Goal: Task Accomplishment & Management: Use online tool/utility

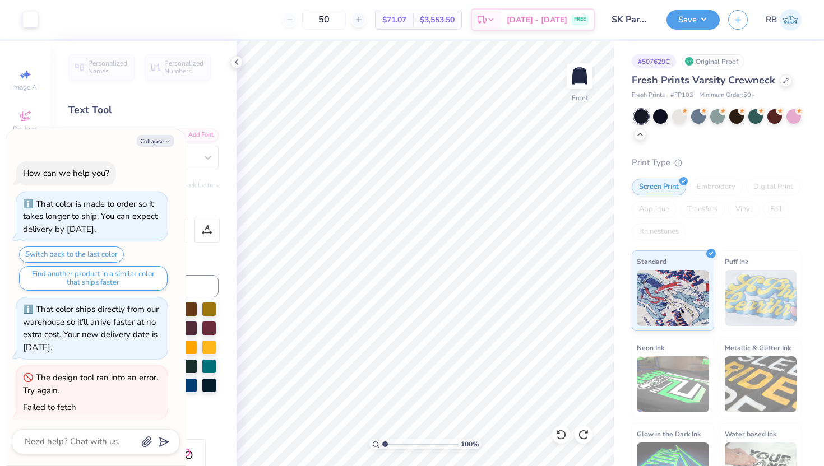
scroll to position [788, 0]
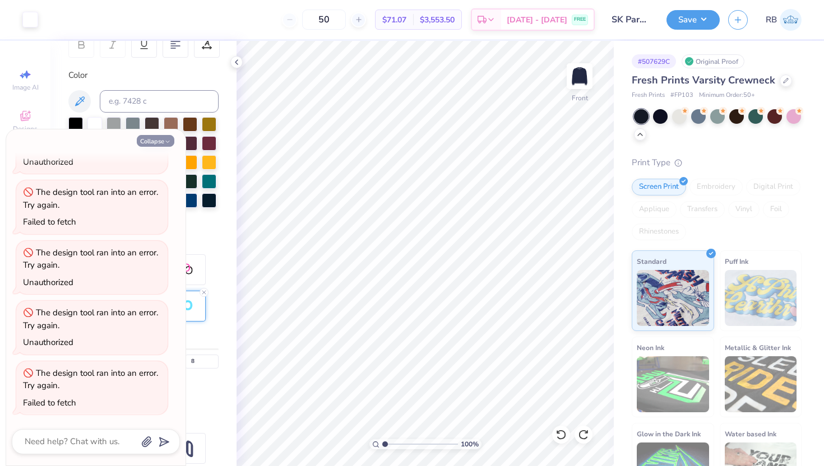
click at [168, 141] on icon "button" at bounding box center [167, 141] width 7 height 7
type textarea "x"
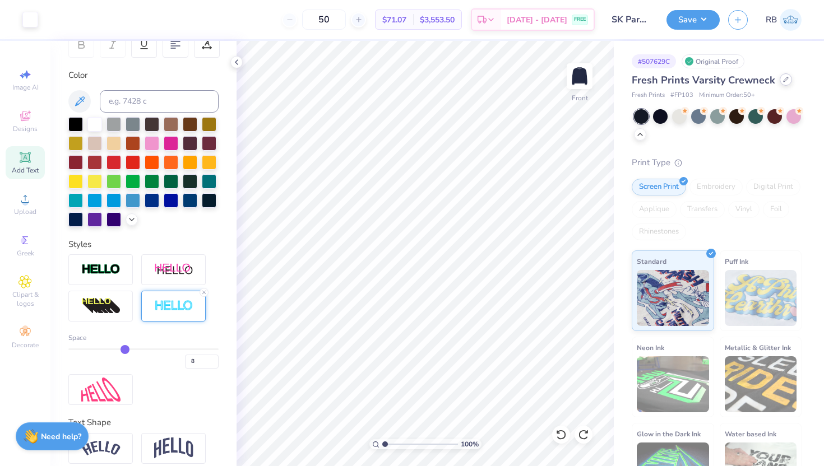
click at [787, 78] on div at bounding box center [786, 79] width 12 height 12
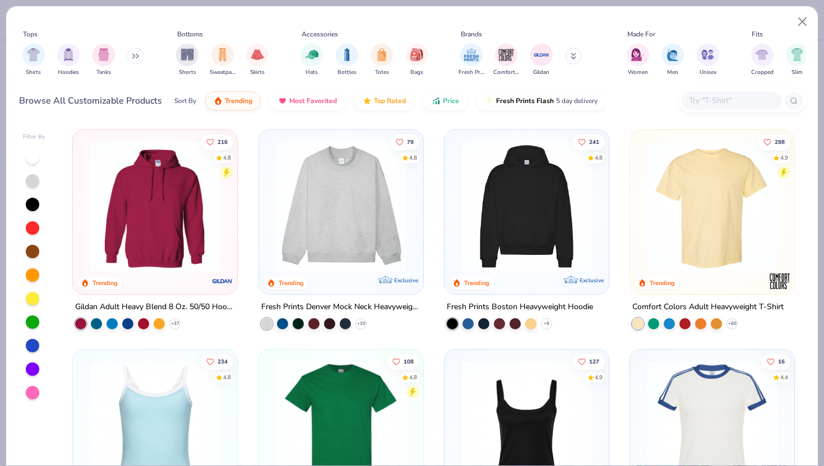
click at [710, 103] on input "text" at bounding box center [731, 100] width 86 height 13
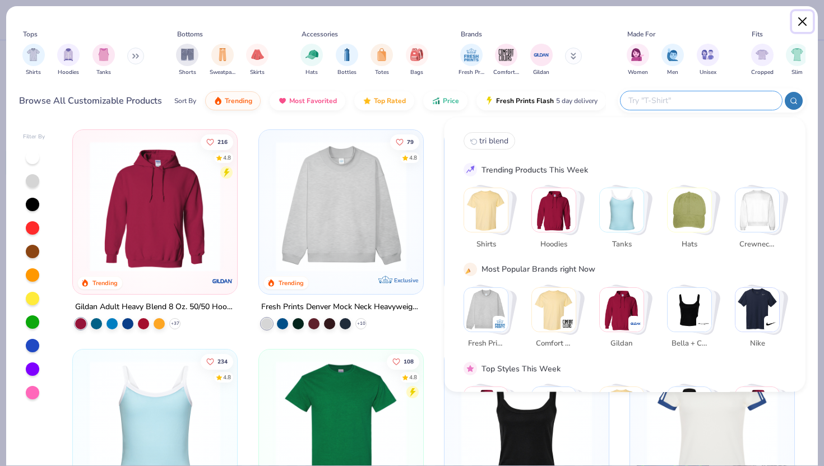
click at [800, 18] on button "Close" at bounding box center [802, 21] width 21 height 21
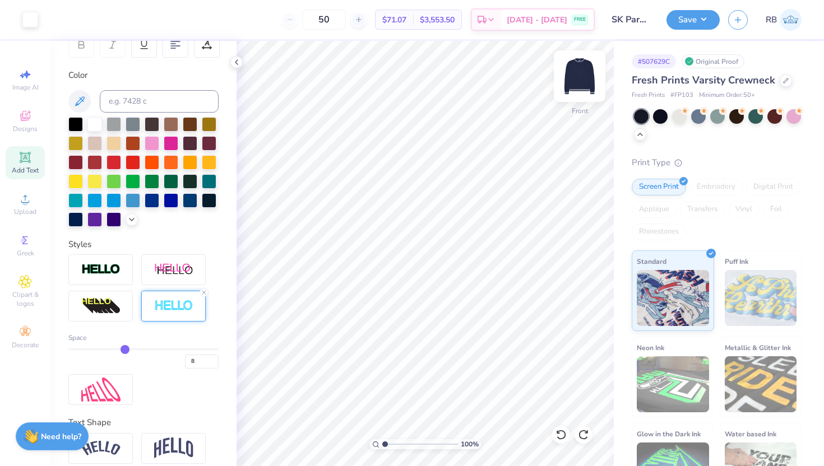
click at [575, 81] on img at bounding box center [579, 76] width 45 height 45
click at [585, 73] on img at bounding box center [579, 76] width 45 height 45
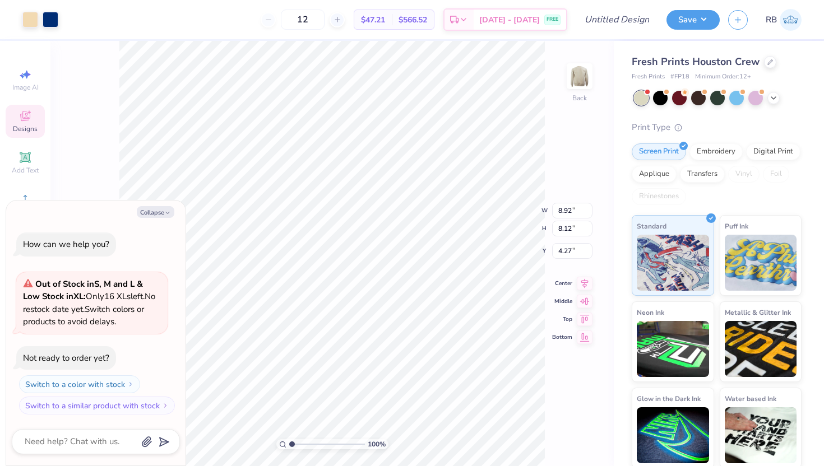
type textarea "x"
type input "4.07"
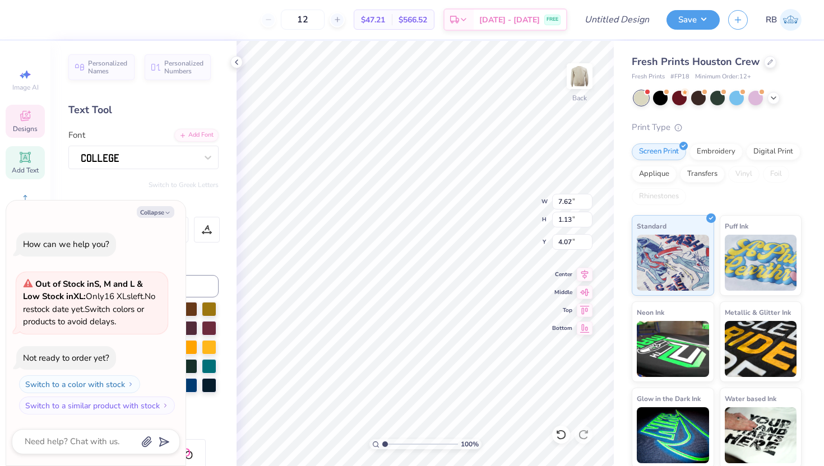
type textarea "x"
type input "3.79"
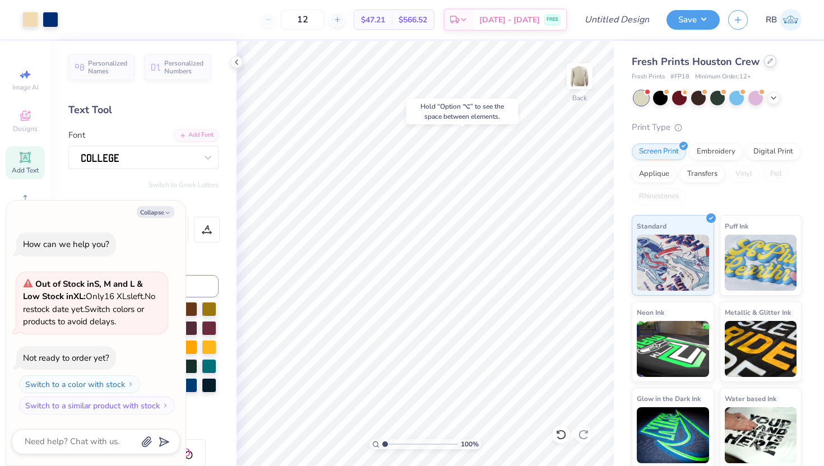
click at [769, 58] on div at bounding box center [770, 61] width 12 height 12
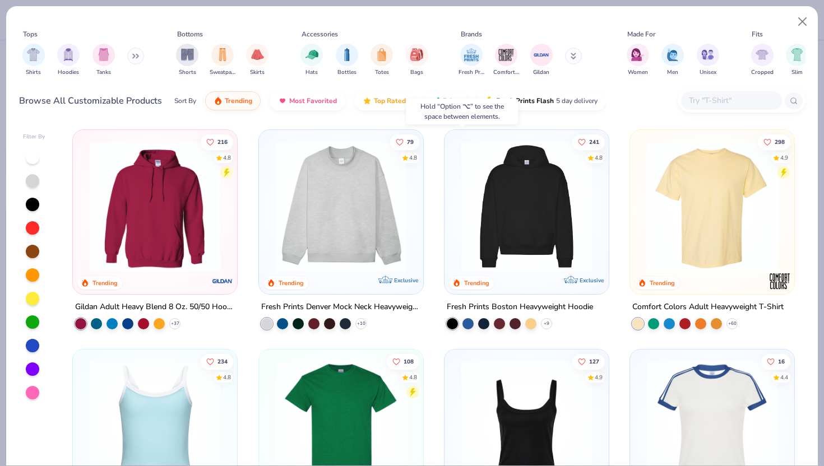
type textarea "x"
click at [700, 97] on input "text" at bounding box center [731, 100] width 86 height 13
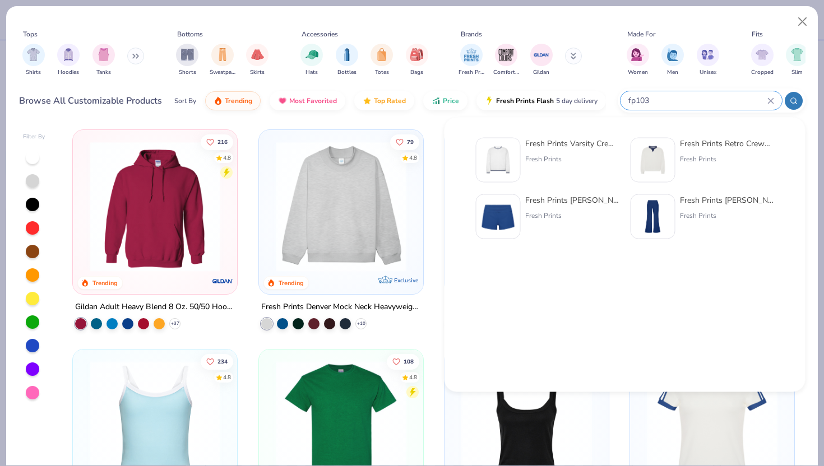
type input "fp103"
click at [510, 159] on img at bounding box center [498, 160] width 35 height 35
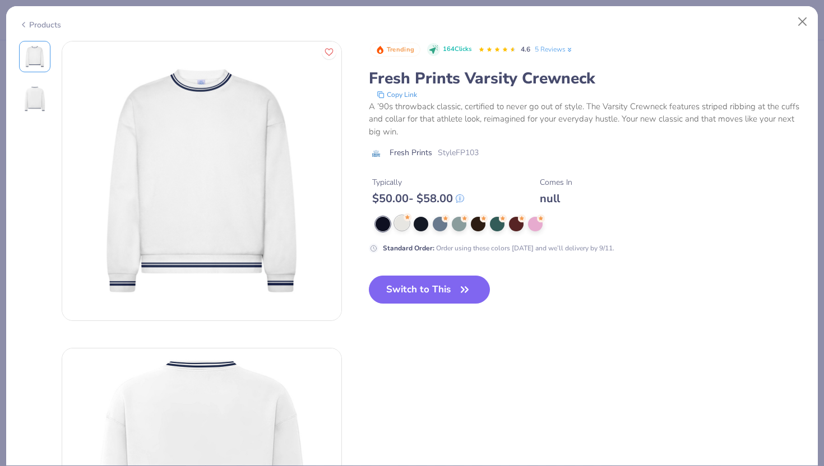
click at [404, 228] on div at bounding box center [402, 223] width 15 height 15
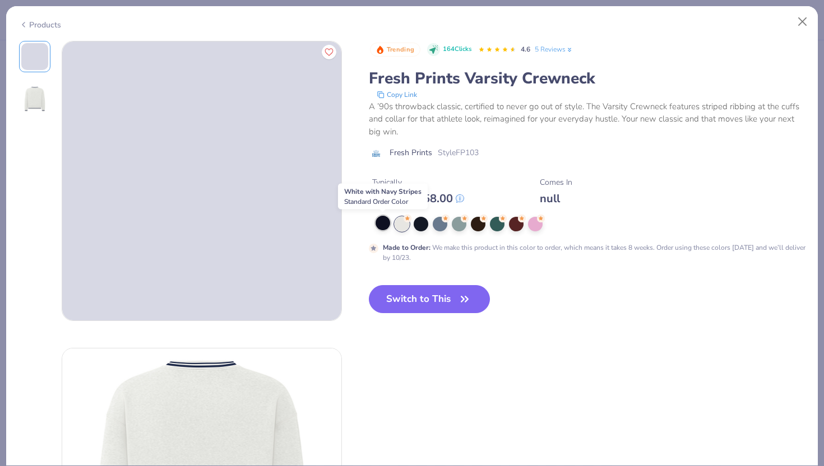
click at [380, 229] on div at bounding box center [383, 223] width 15 height 15
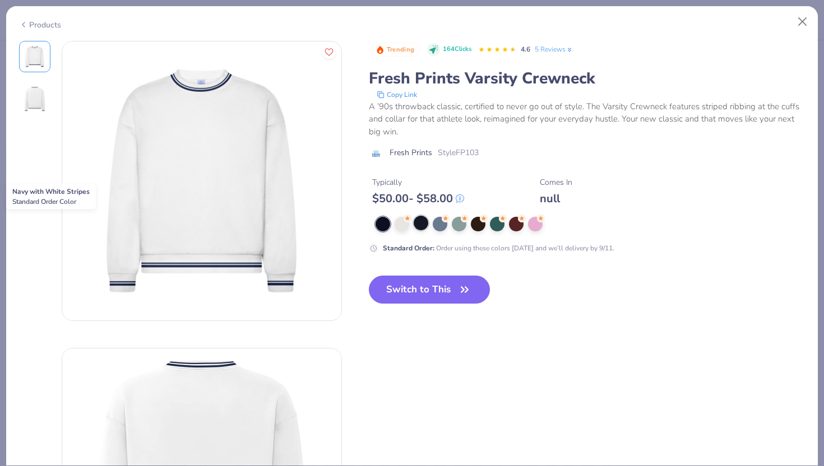
click at [414, 225] on div at bounding box center [421, 223] width 15 height 15
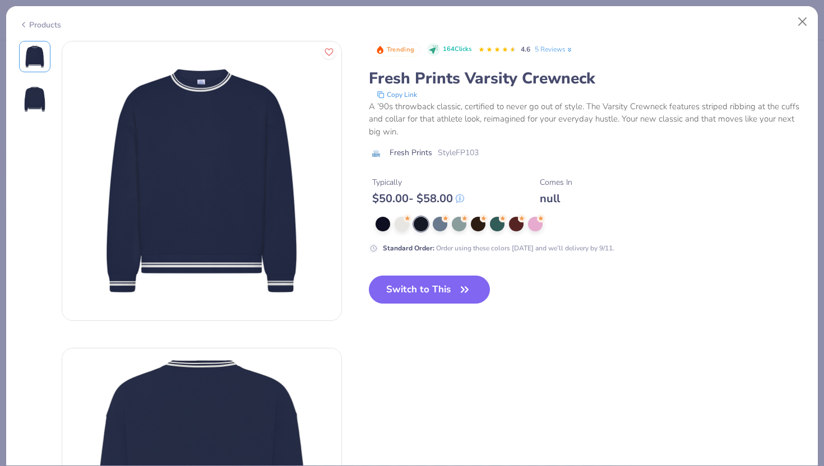
click at [415, 275] on div "Trending 164 Clicks 4.6 5 Reviews Fresh Prints Varsity Crewneck Copy Link A ’90…" at bounding box center [587, 181] width 437 height 281
click at [413, 292] on button "Switch to This" at bounding box center [430, 290] width 122 height 28
type textarea "x"
type input "50"
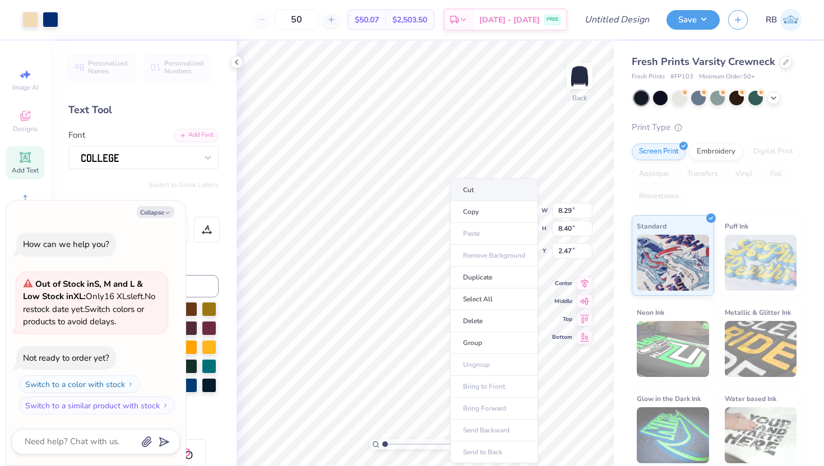
click at [479, 189] on li "Cut" at bounding box center [494, 190] width 88 height 22
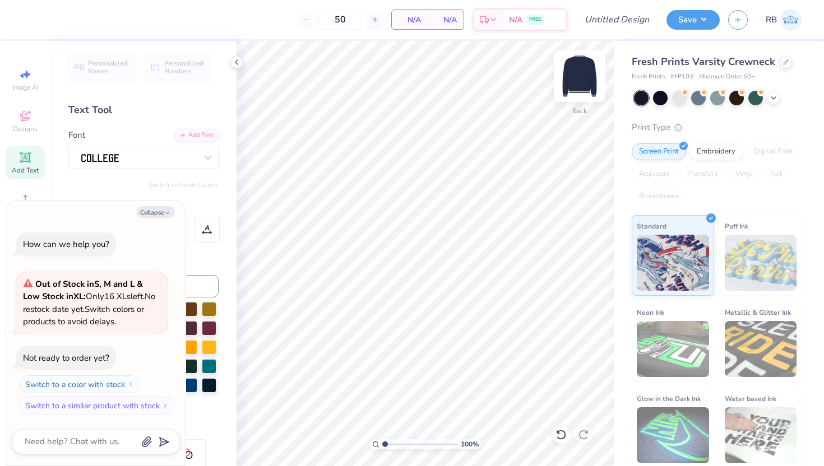
click at [574, 76] on img at bounding box center [579, 76] width 45 height 45
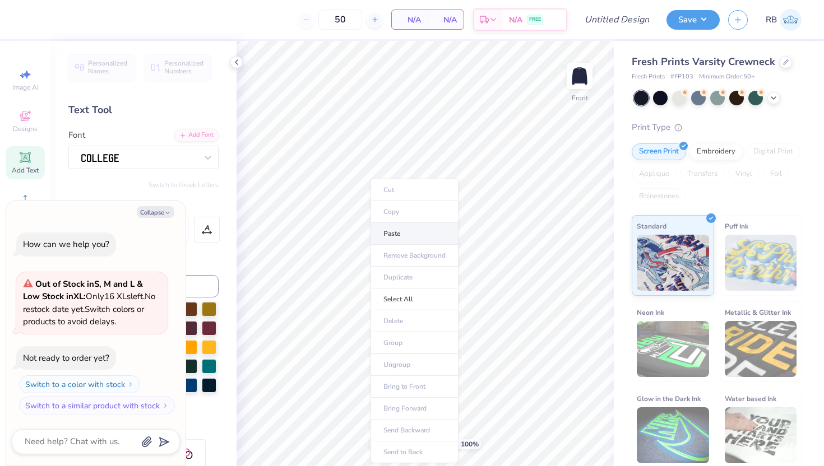
click at [419, 230] on li "Paste" at bounding box center [415, 234] width 88 height 22
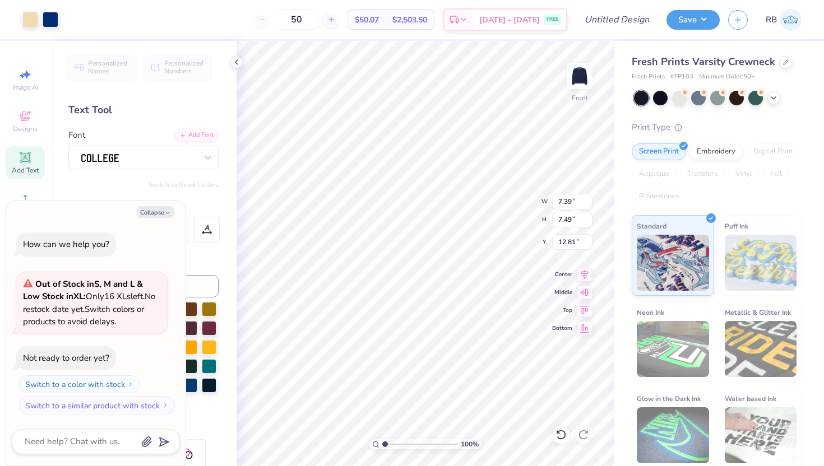
type textarea "x"
type input "9.38"
type input "9.50"
type input "10.80"
type textarea "x"
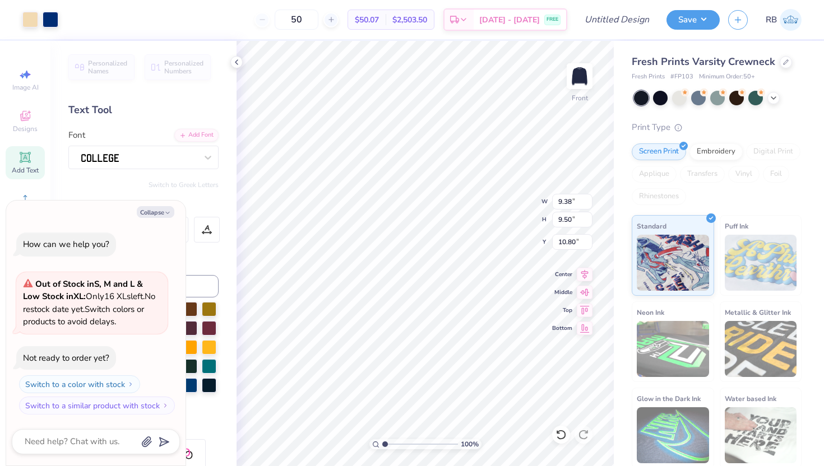
type input "7.75"
click at [580, 272] on icon at bounding box center [585, 272] width 16 height 13
click at [30, 25] on div at bounding box center [30, 19] width 16 height 16
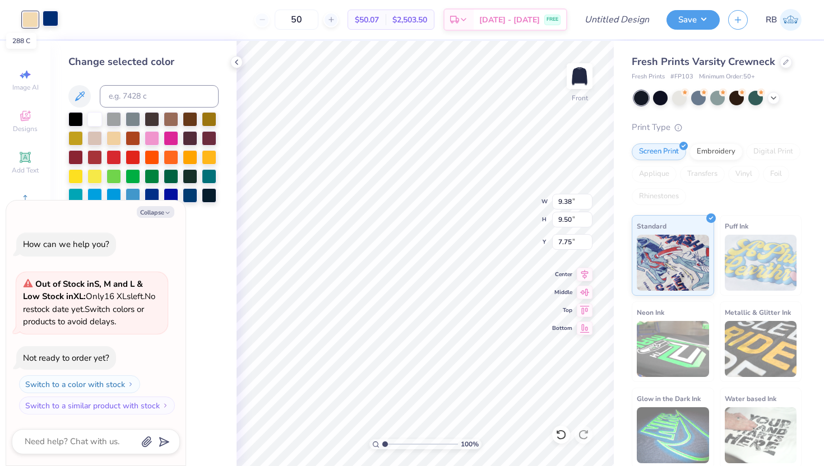
click at [49, 22] on div at bounding box center [51, 19] width 16 height 16
click at [94, 118] on div at bounding box center [94, 118] width 15 height 15
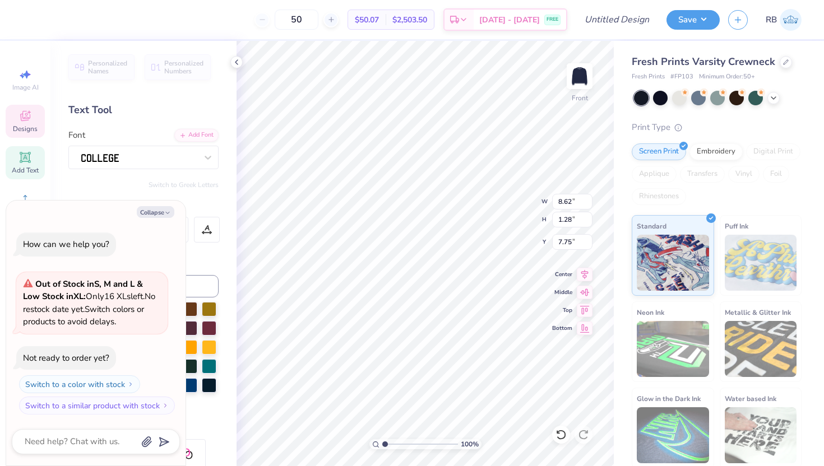
type textarea "x"
type input "7.29"
type textarea "x"
type input "14.84"
click at [585, 272] on icon at bounding box center [585, 272] width 16 height 13
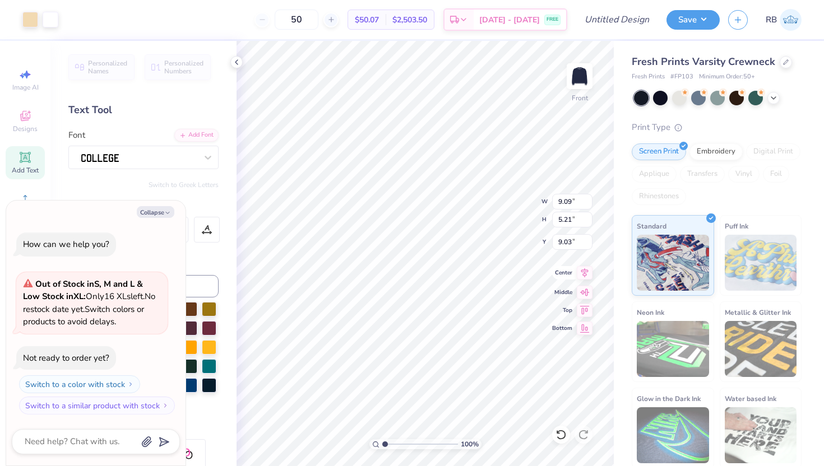
click at [590, 271] on icon at bounding box center [585, 272] width 16 height 13
click at [557, 433] on icon at bounding box center [558, 432] width 2 height 2
click at [588, 273] on icon at bounding box center [585, 272] width 16 height 13
click at [585, 270] on icon at bounding box center [584, 274] width 7 height 10
click at [581, 272] on icon at bounding box center [585, 272] width 16 height 13
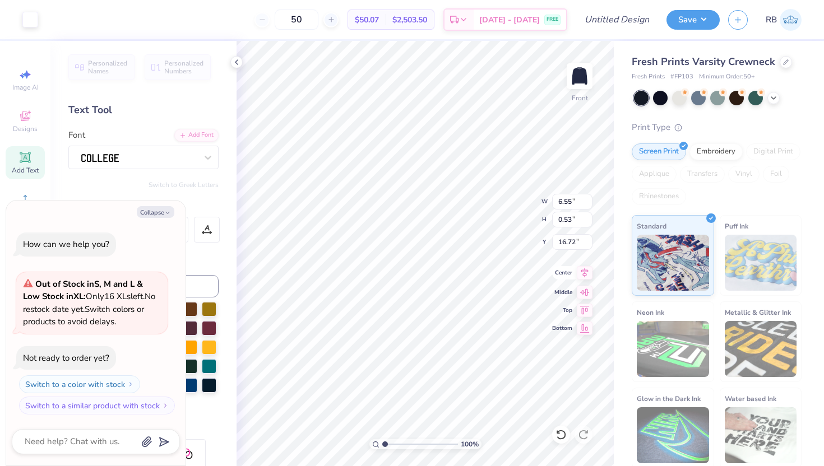
click at [580, 269] on icon at bounding box center [585, 272] width 16 height 13
click at [583, 272] on icon at bounding box center [585, 272] width 16 height 13
click at [156, 211] on button "Collapse" at bounding box center [156, 212] width 38 height 12
type textarea "x"
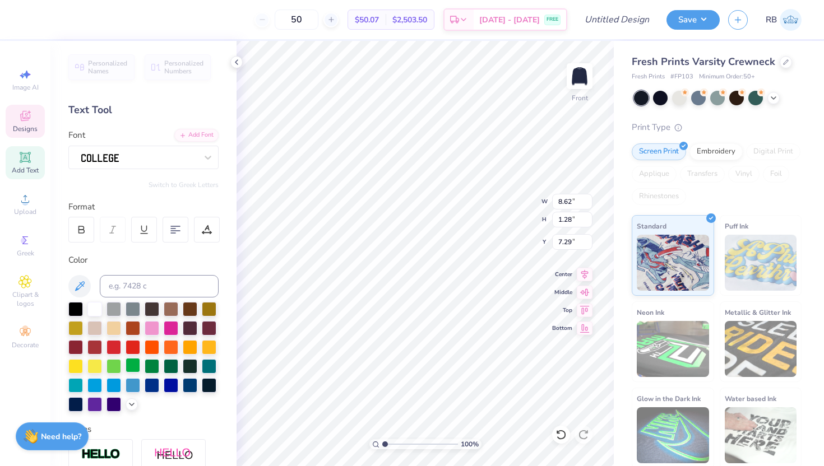
scroll to position [185, 0]
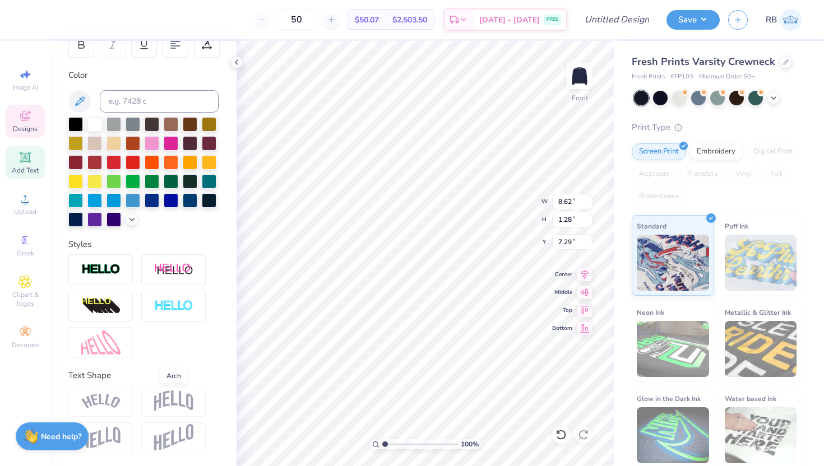
click at [167, 397] on img at bounding box center [173, 401] width 39 height 21
click at [559, 432] on icon at bounding box center [561, 434] width 11 height 11
type input "7.29"
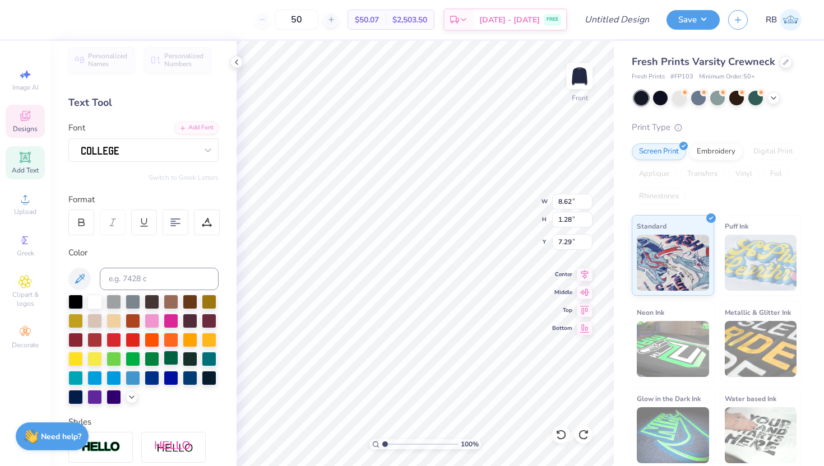
scroll to position [0, 0]
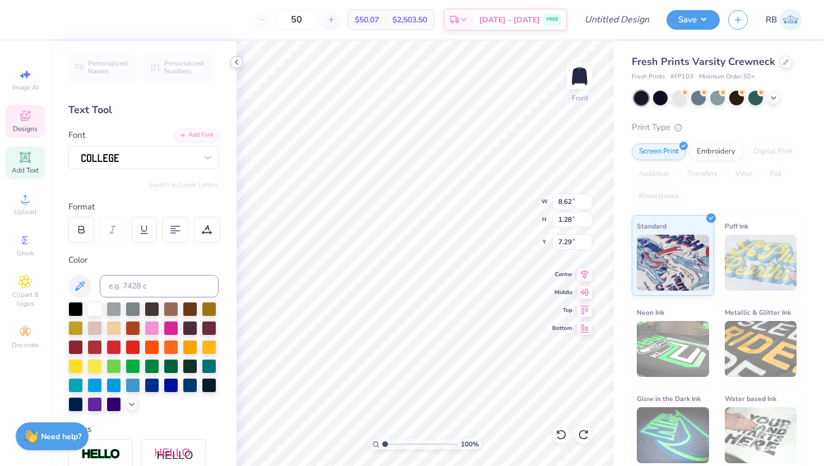
click at [242, 65] on div at bounding box center [236, 62] width 12 height 12
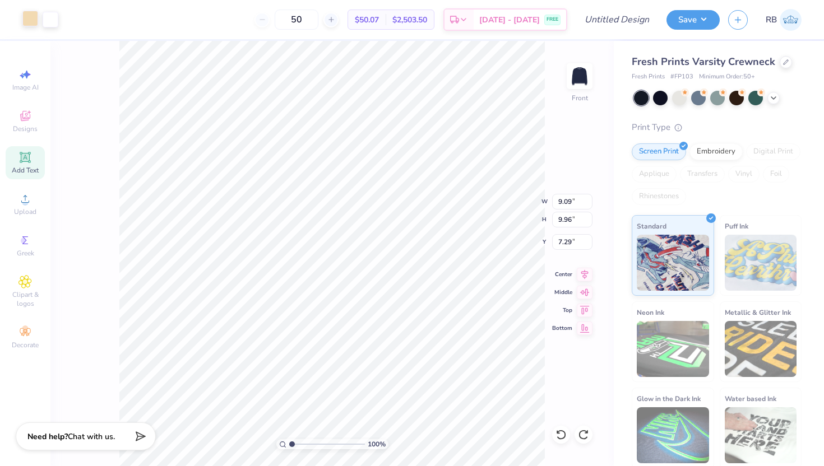
click at [30, 20] on div at bounding box center [30, 19] width 16 height 16
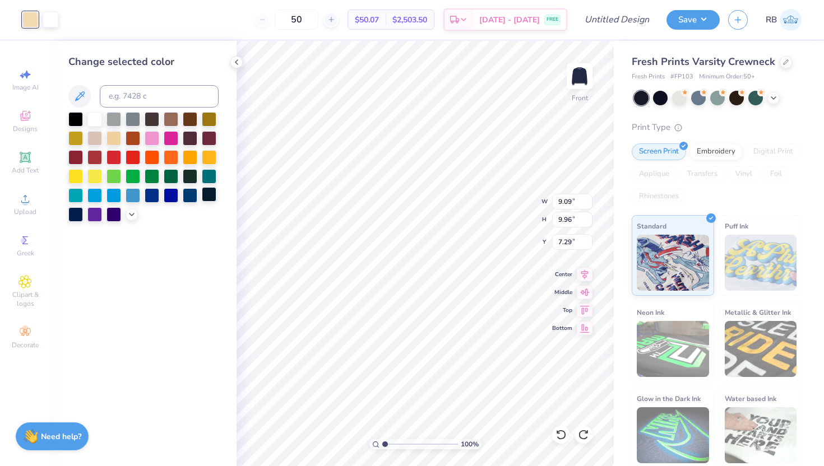
click at [209, 194] on div at bounding box center [209, 194] width 15 height 15
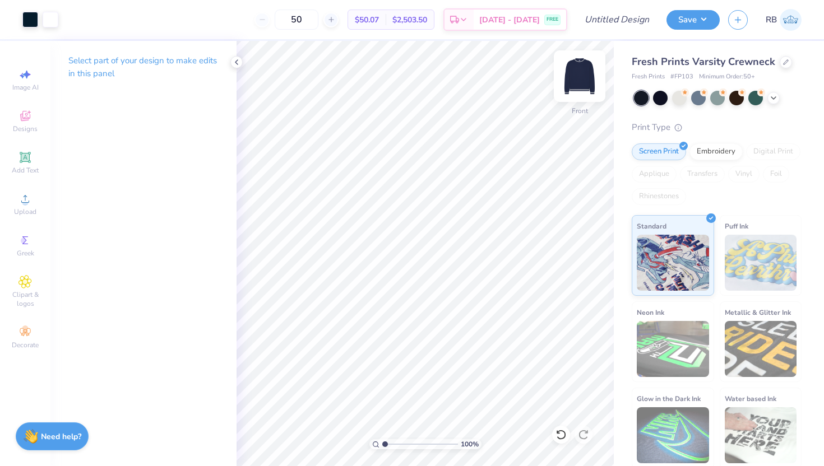
click at [589, 71] on img at bounding box center [579, 76] width 45 height 45
click at [583, 80] on img at bounding box center [579, 76] width 45 height 45
type input "10.74"
type input "11.78"
click at [583, 274] on icon at bounding box center [584, 274] width 7 height 10
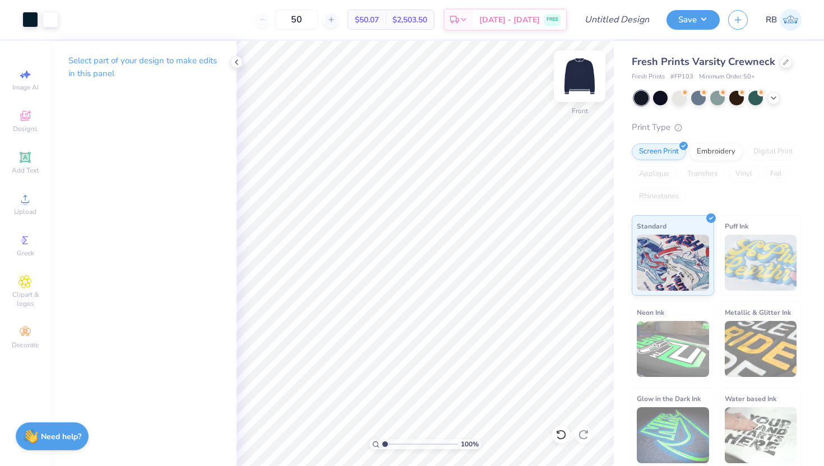
click at [577, 89] on img at bounding box center [579, 76] width 45 height 45
click at [577, 87] on img at bounding box center [579, 76] width 22 height 22
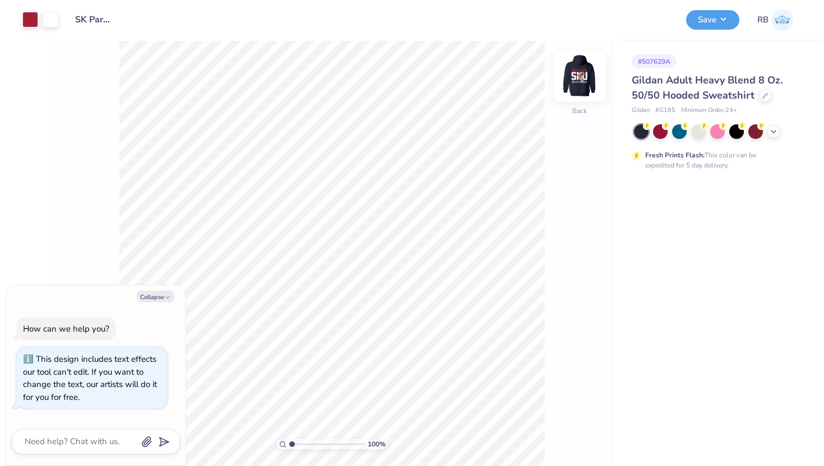
click at [582, 70] on img at bounding box center [579, 76] width 45 height 45
click at [764, 93] on icon at bounding box center [765, 95] width 4 height 4
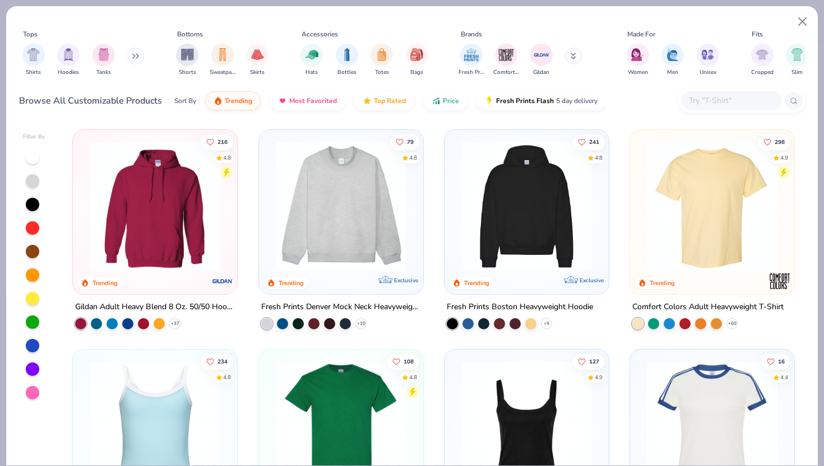
type textarea "x"
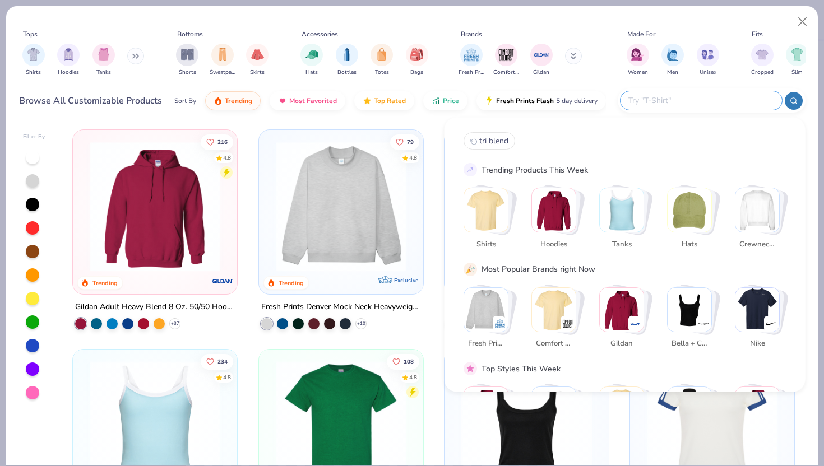
click at [704, 103] on input "text" at bounding box center [700, 100] width 147 height 13
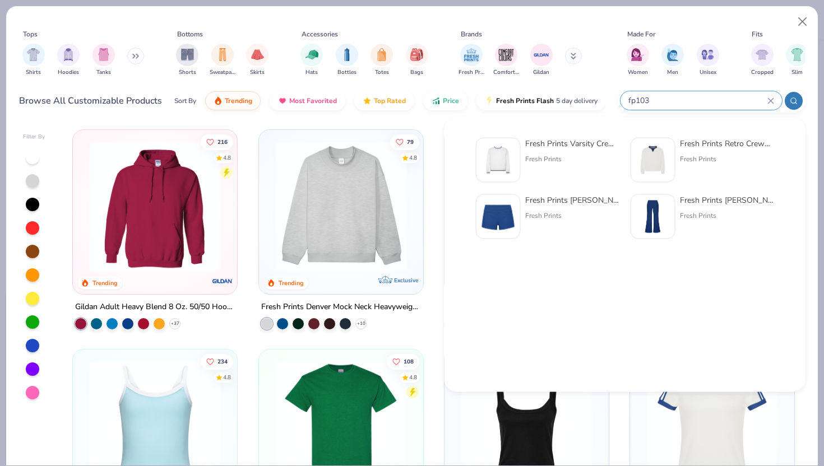
type input "fp103"
click at [529, 175] on div "Fresh Prints Varsity Crewneck Fresh Prints" at bounding box center [572, 160] width 94 height 45
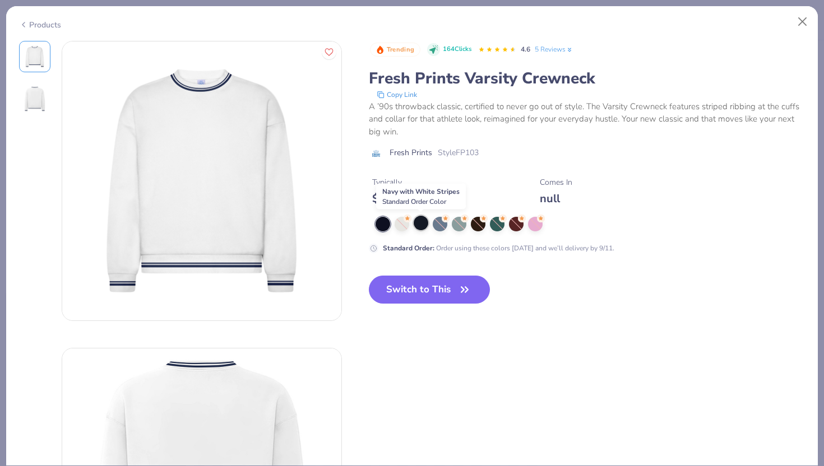
click at [423, 222] on div at bounding box center [421, 223] width 15 height 15
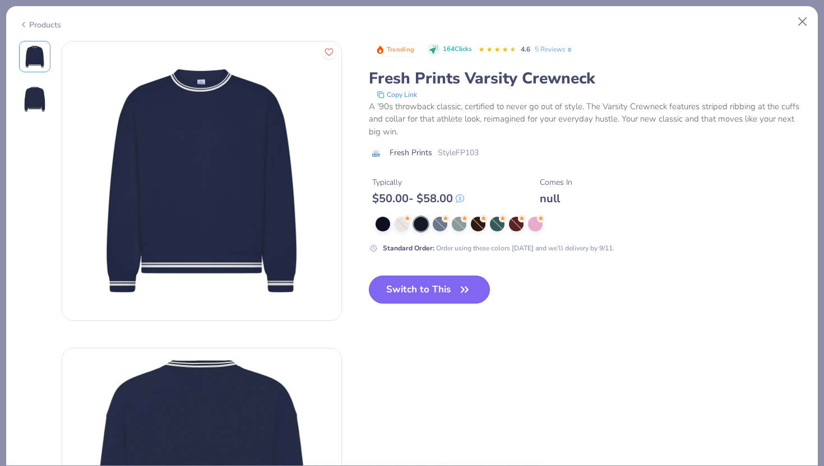
click at [423, 286] on button "Switch to This" at bounding box center [430, 290] width 122 height 28
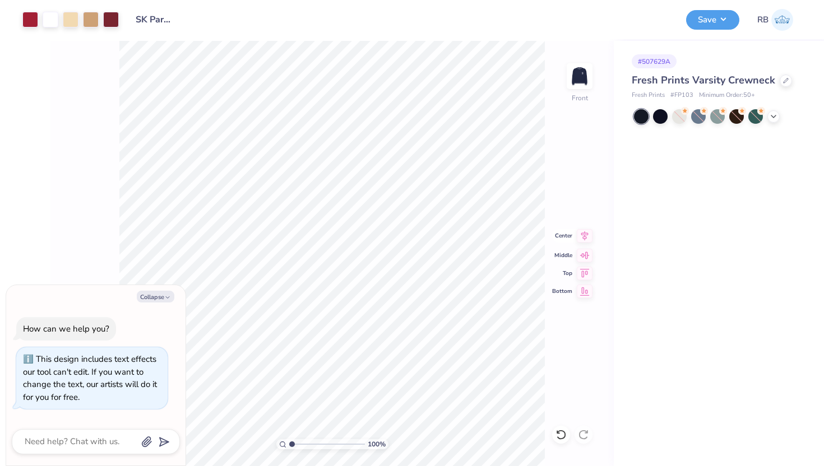
click at [585, 234] on icon at bounding box center [585, 235] width 16 height 13
click at [575, 77] on img at bounding box center [579, 76] width 45 height 45
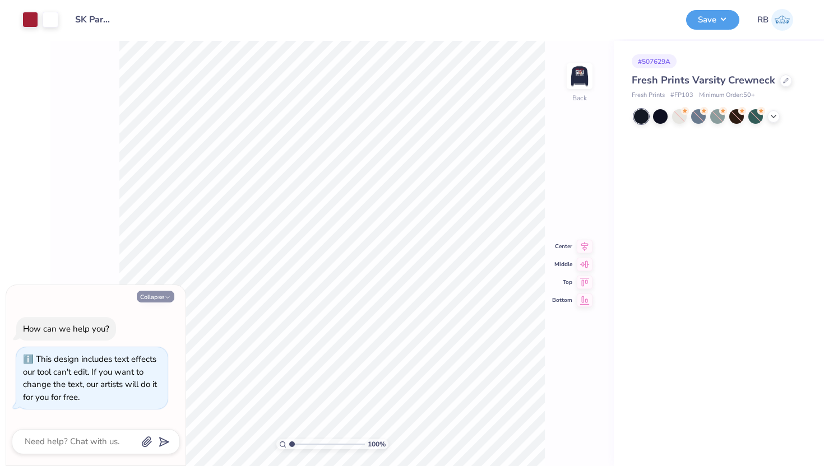
click at [164, 295] on icon "button" at bounding box center [167, 297] width 7 height 7
type textarea "x"
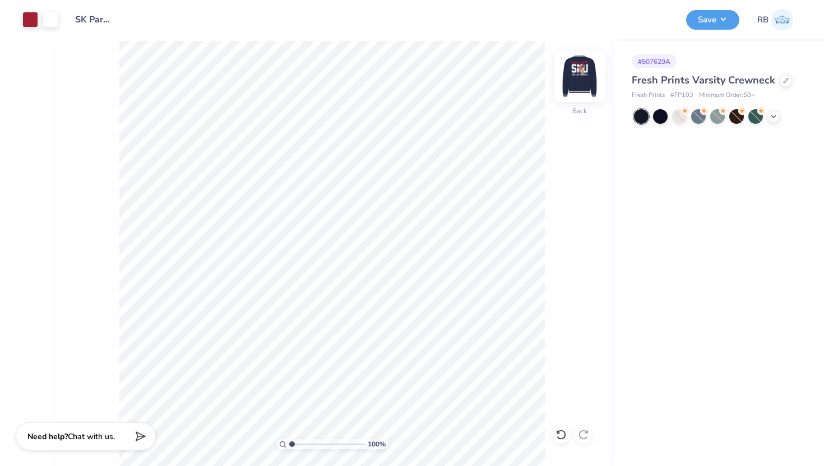
click at [577, 71] on img at bounding box center [579, 76] width 45 height 45
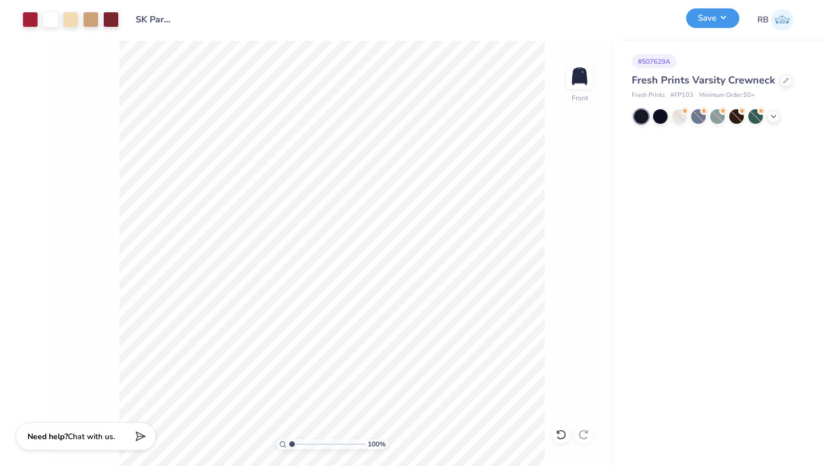
click at [707, 15] on button "Save" at bounding box center [712, 18] width 53 height 20
